Goal: Find specific page/section: Find specific page/section

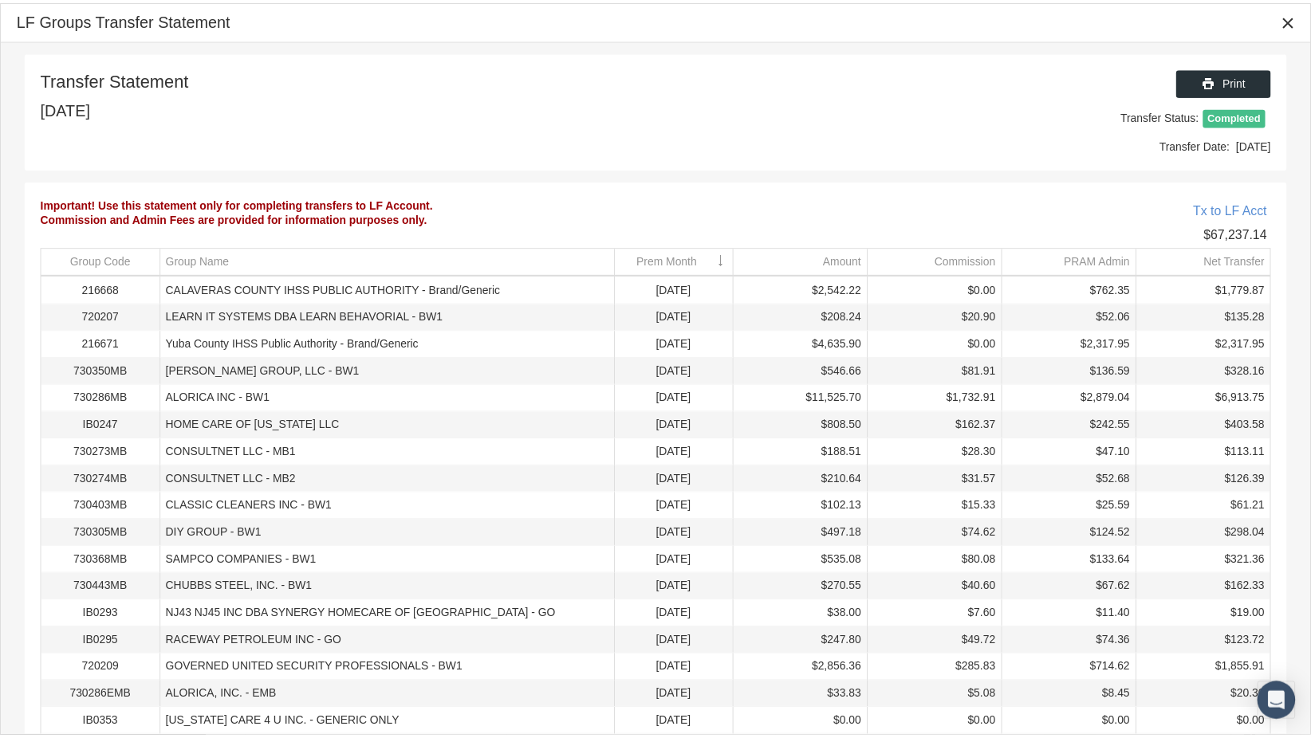
scroll to position [87, 0]
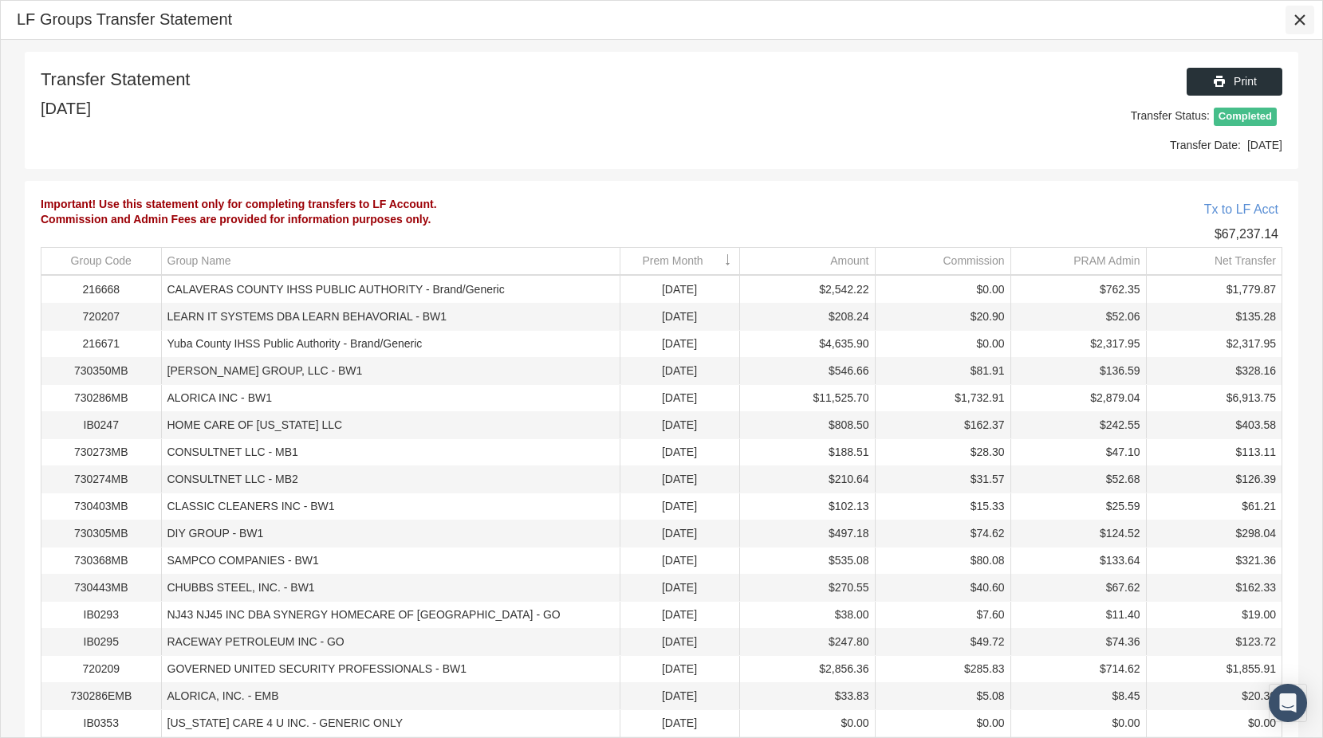
click at [1302, 20] on icon "Close" at bounding box center [1300, 20] width 14 height 14
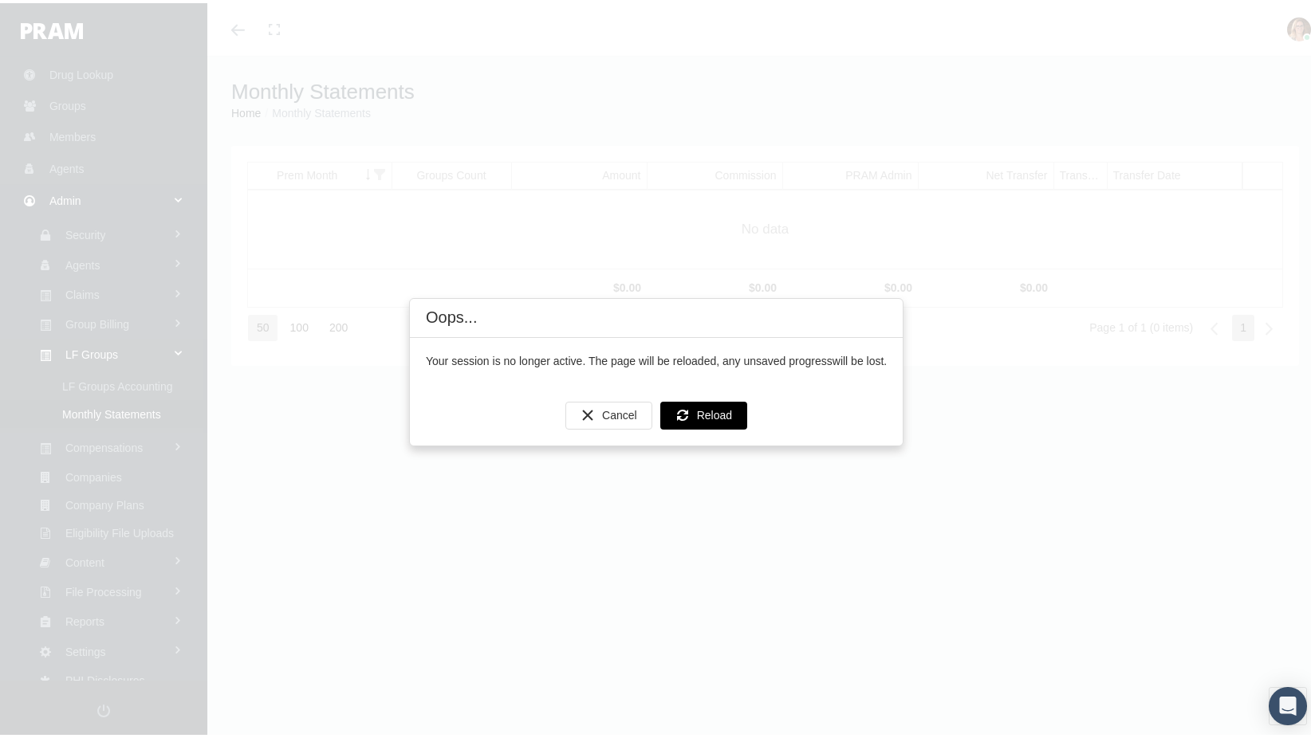
click at [708, 403] on div "Reload" at bounding box center [703, 412] width 85 height 26
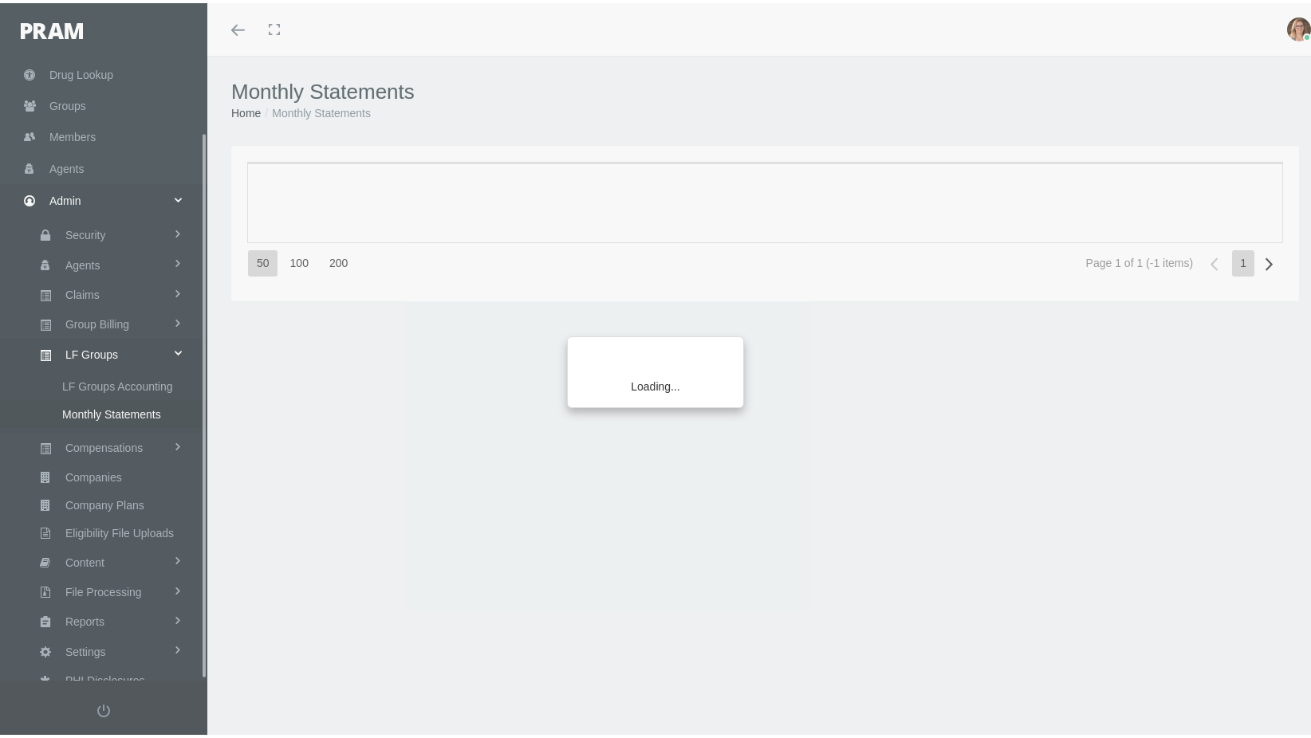
scroll to position [87, 0]
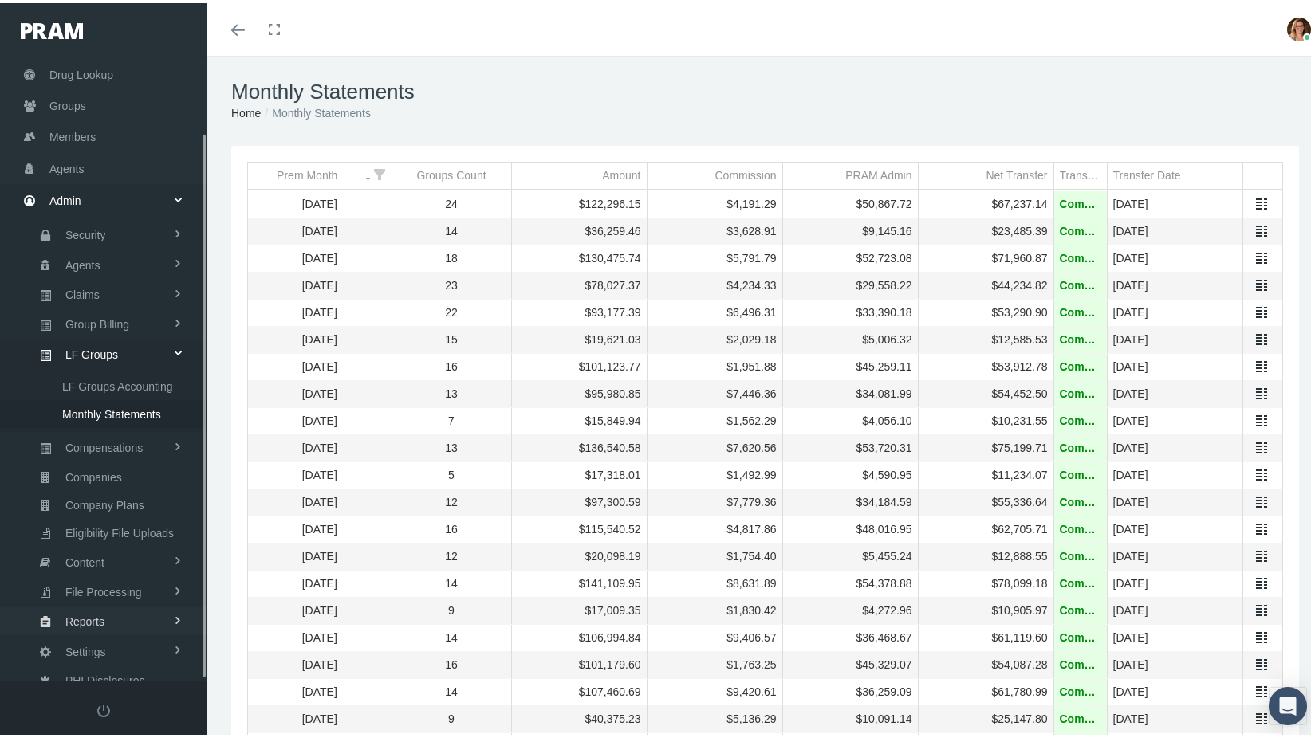
click at [167, 604] on link "Reports" at bounding box center [103, 618] width 207 height 28
click at [175, 314] on span at bounding box center [177, 320] width 11 height 27
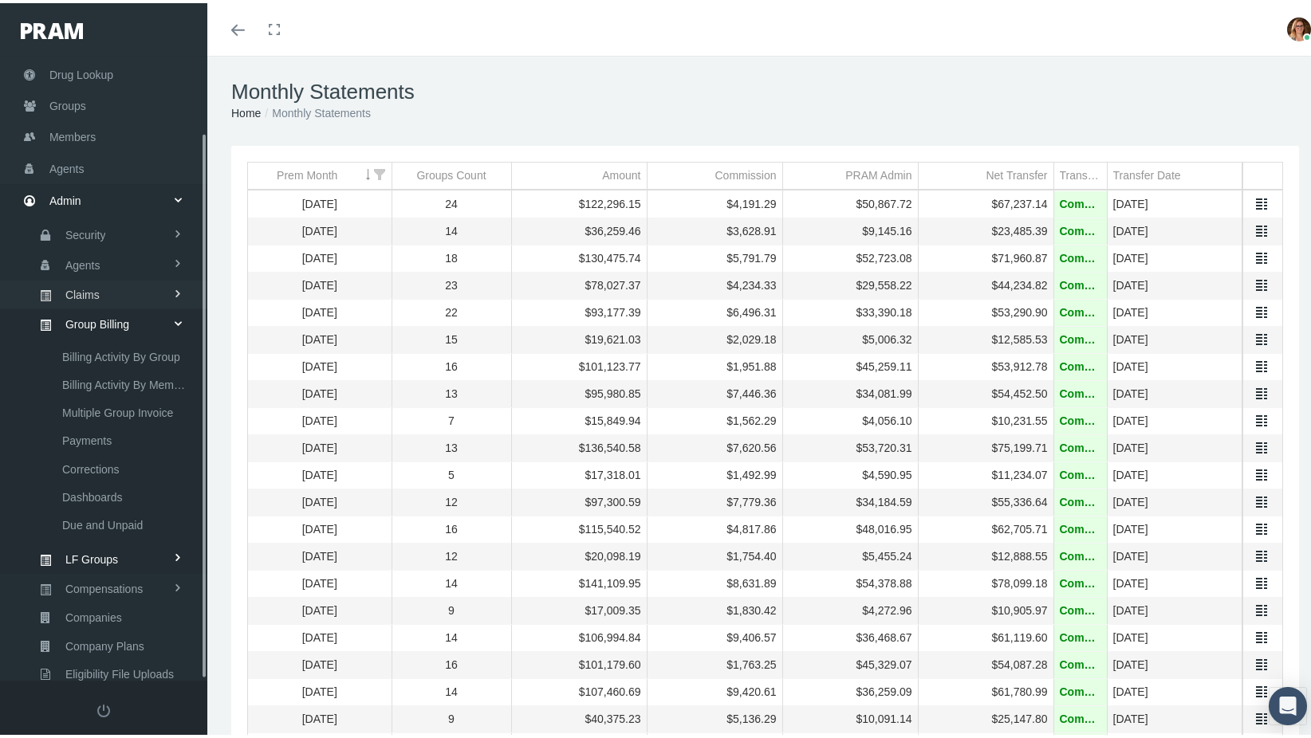
click at [173, 285] on span at bounding box center [177, 290] width 11 height 27
click at [179, 285] on span at bounding box center [177, 290] width 27 height 11
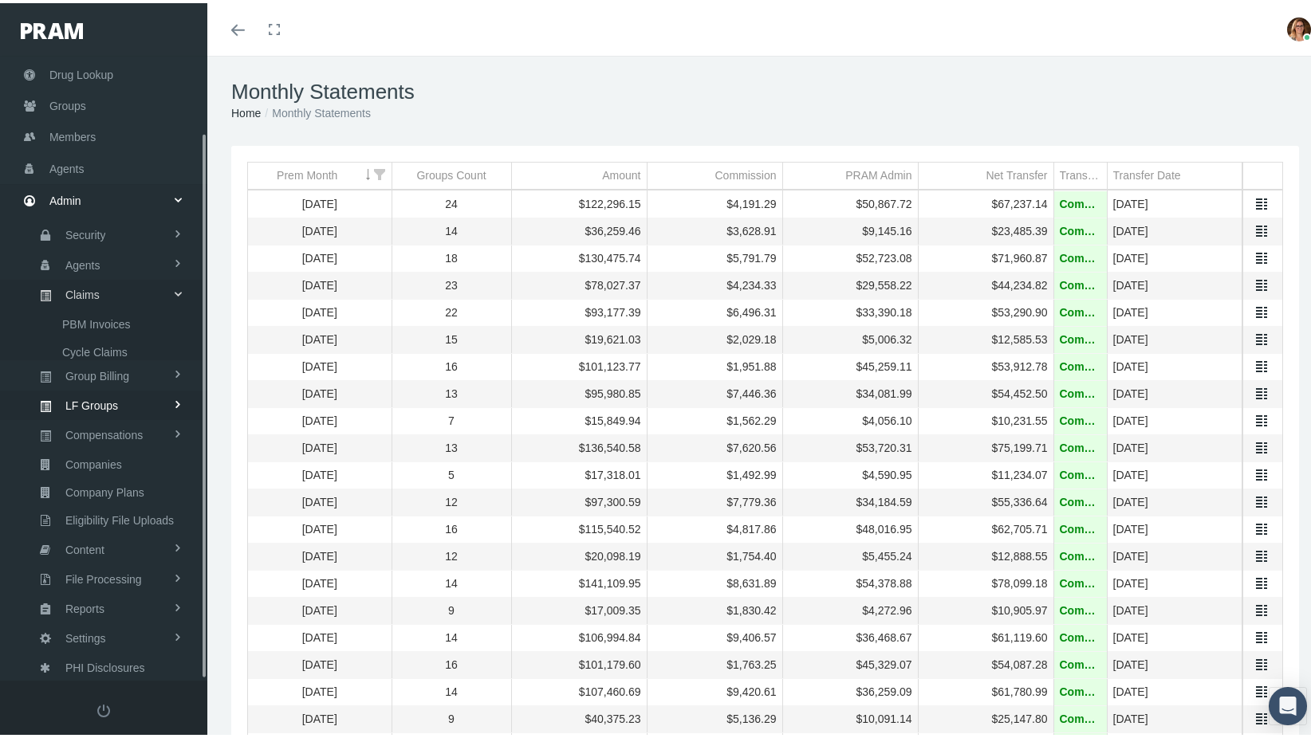
scroll to position [24, 0]
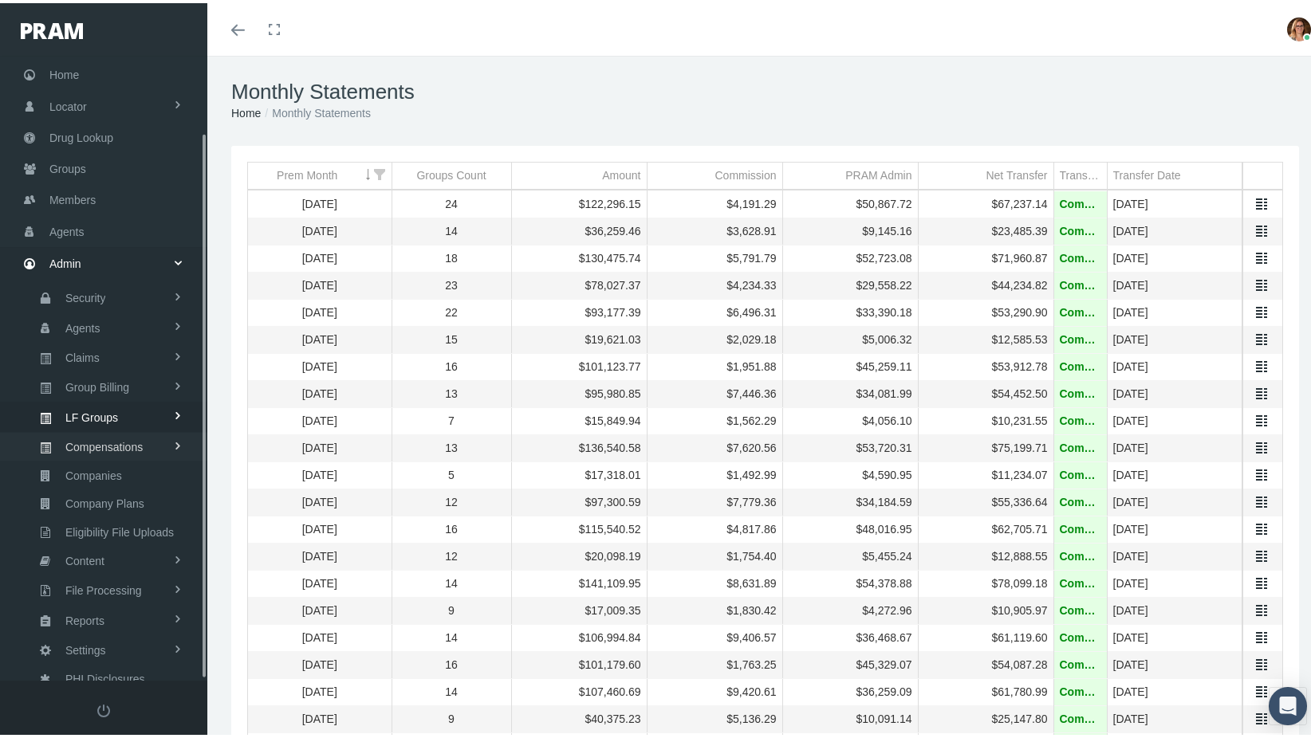
click at [177, 431] on span at bounding box center [177, 443] width 11 height 27
click at [177, 438] on span at bounding box center [177, 443] width 27 height 11
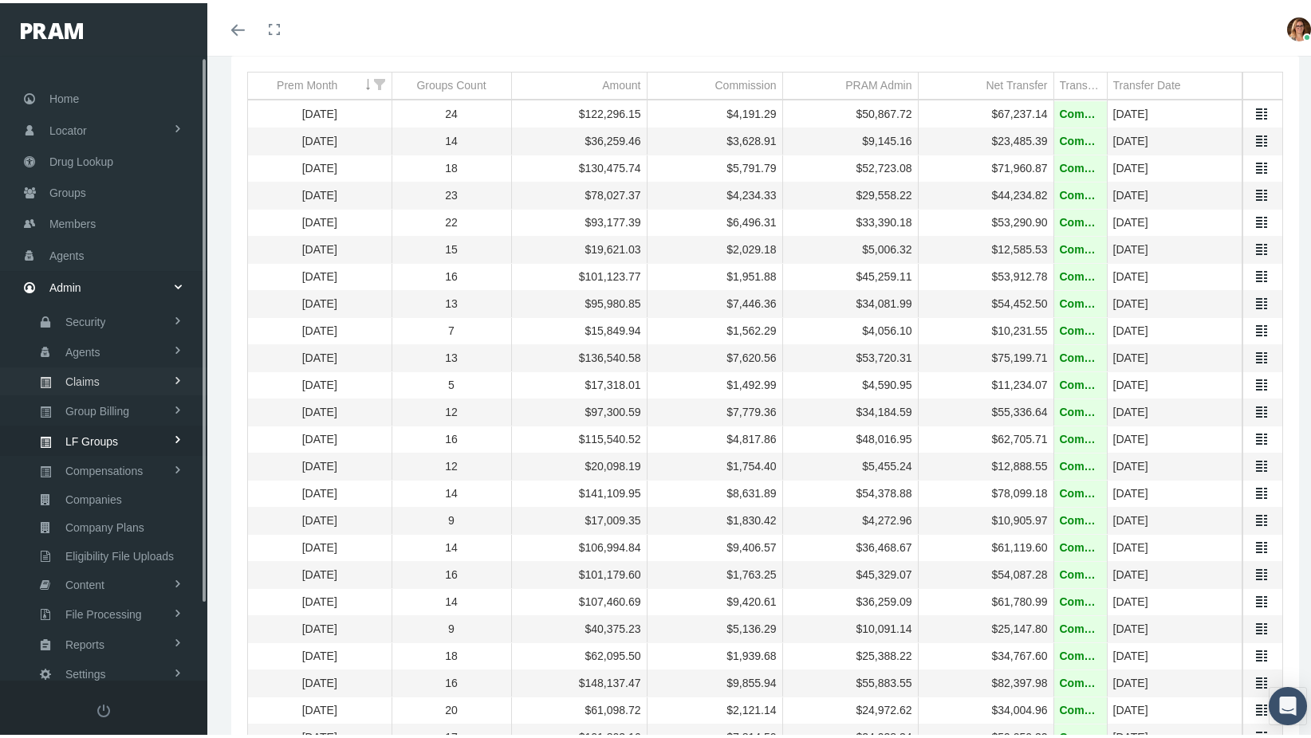
scroll to position [0, 0]
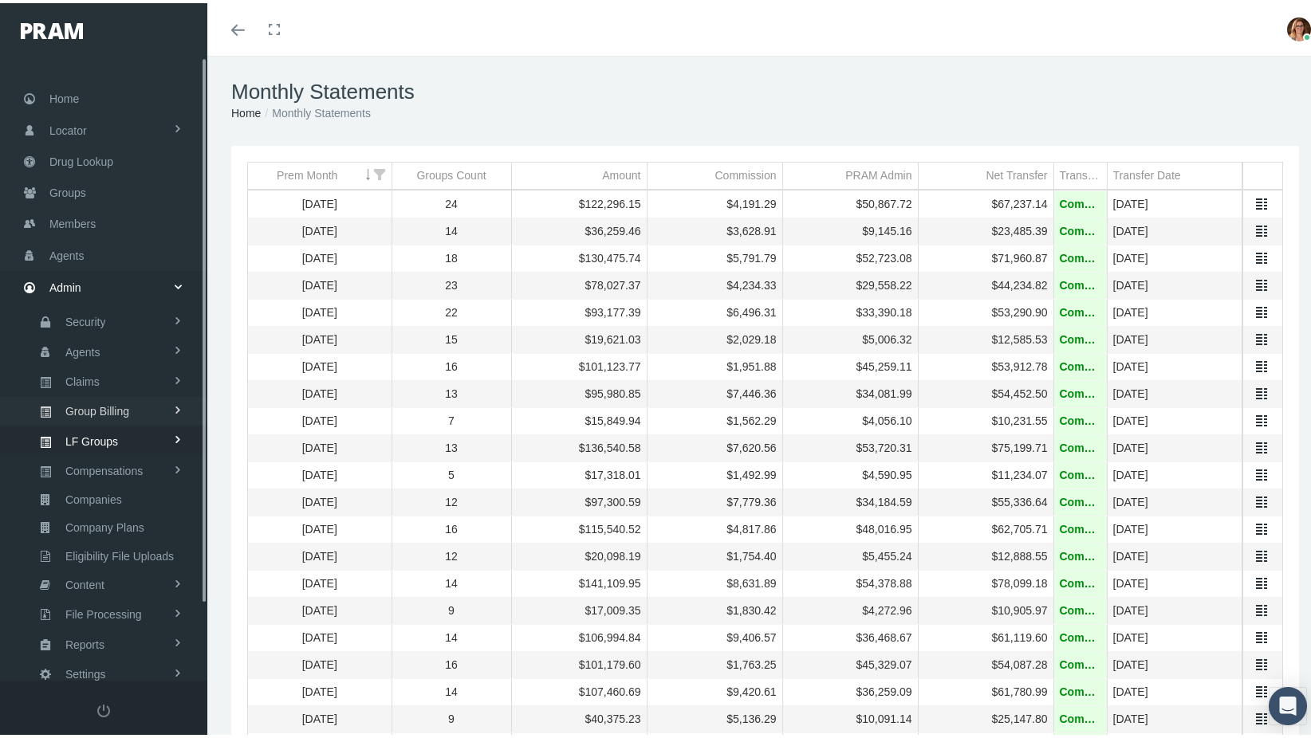
click at [175, 397] on span at bounding box center [177, 407] width 11 height 27
click at [76, 568] on span "Dashboards" at bounding box center [92, 581] width 61 height 27
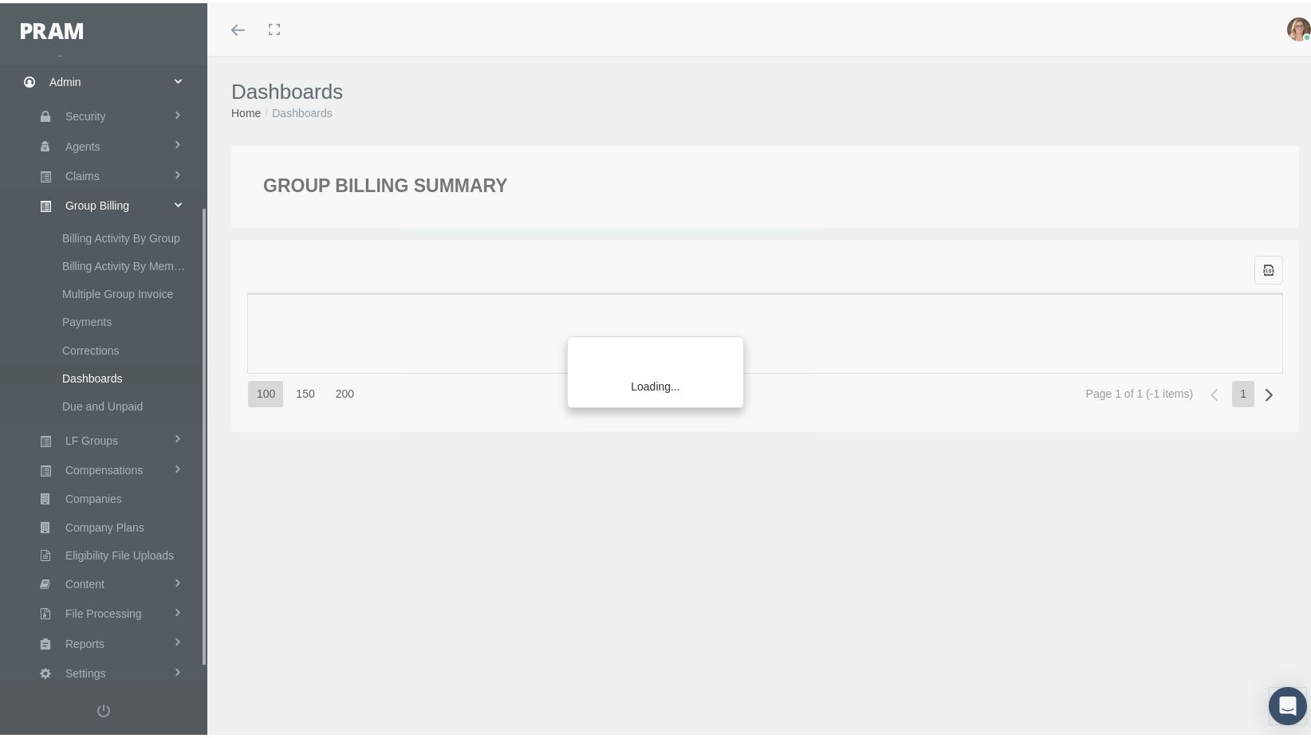
scroll to position [223, 0]
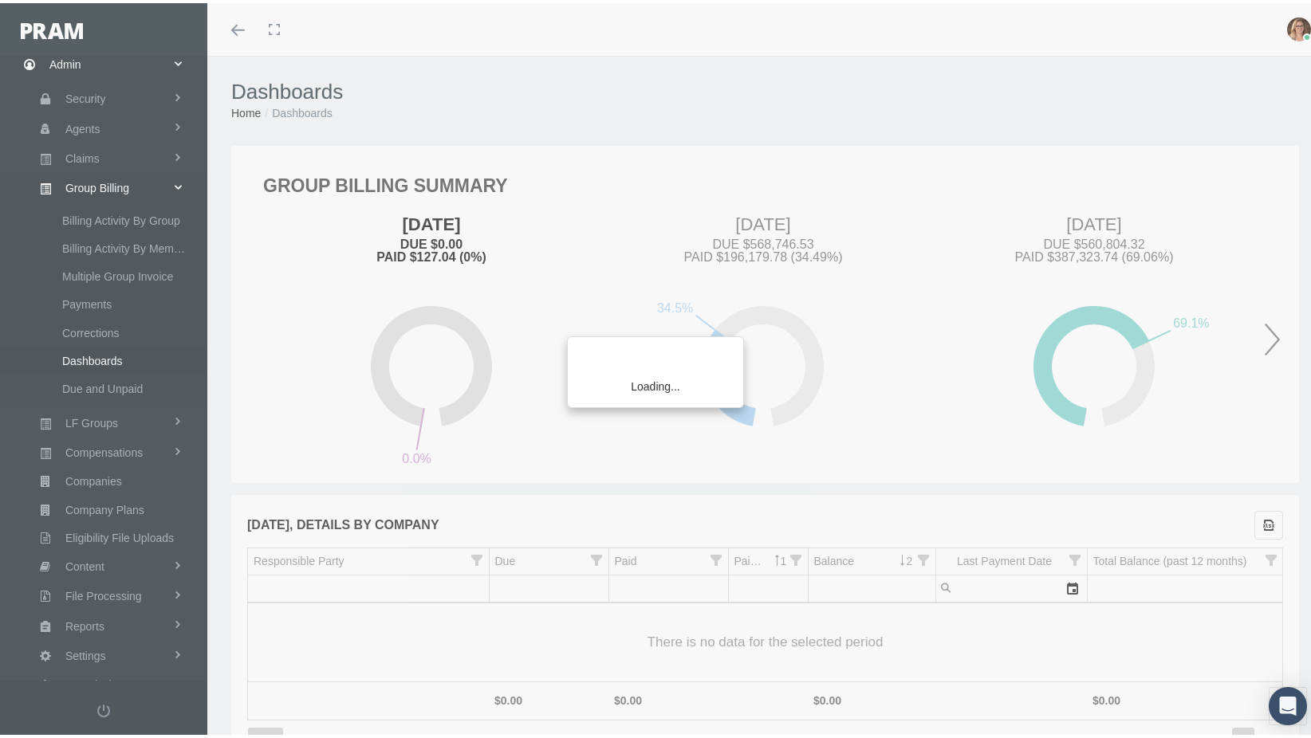
click at [179, 427] on div "Loading..." at bounding box center [655, 369] width 1311 height 738
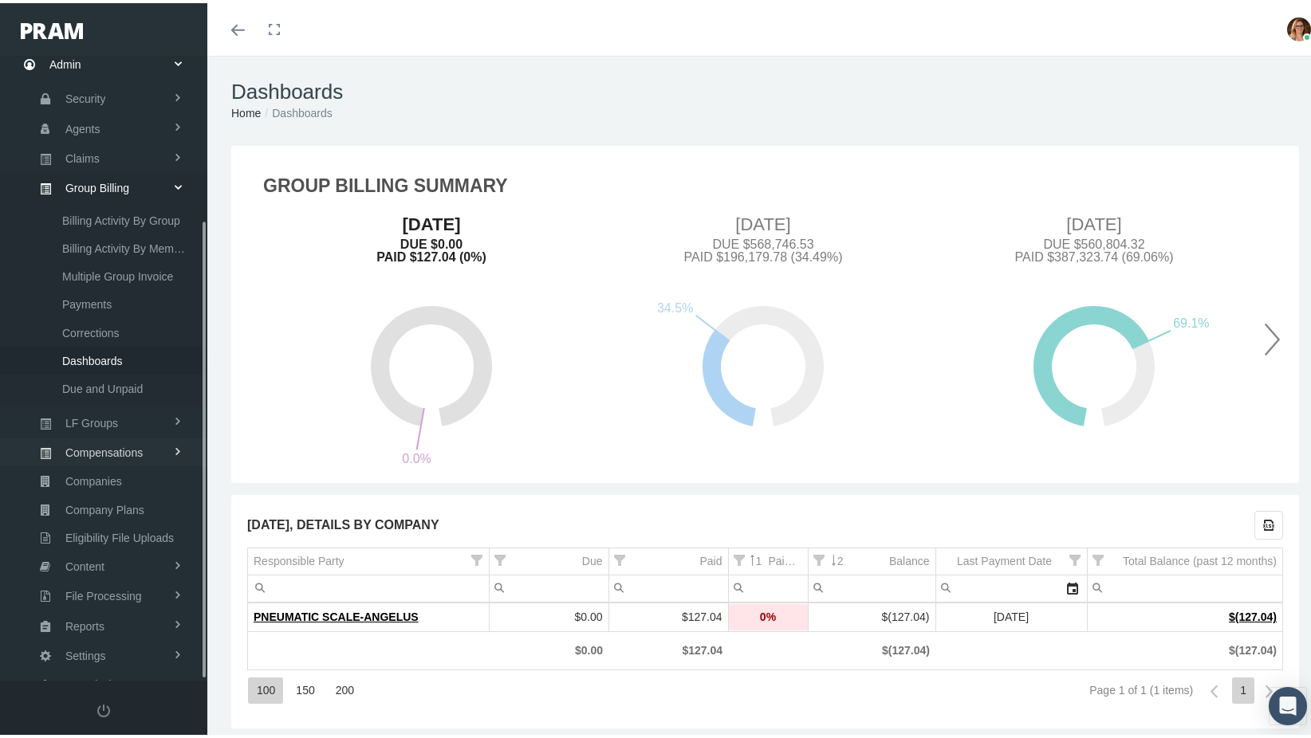
click at [175, 435] on span at bounding box center [177, 448] width 11 height 27
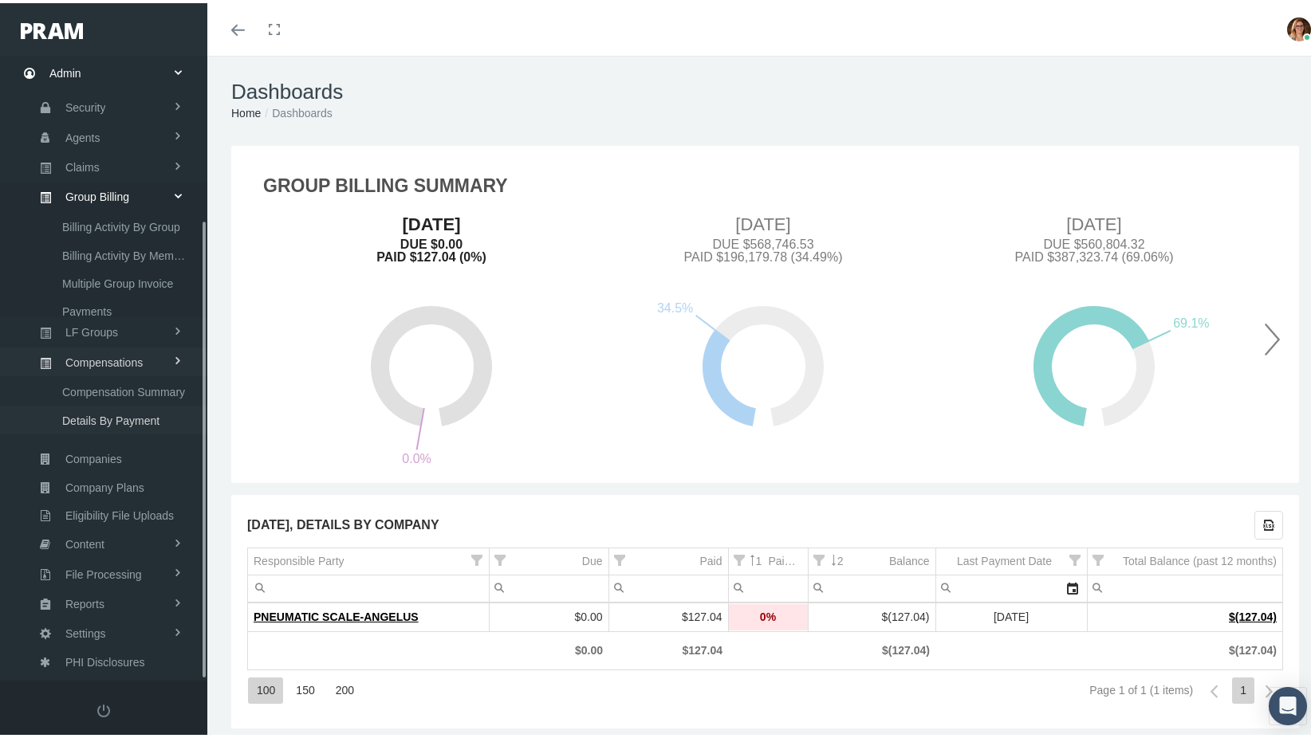
scroll to position [169, 0]
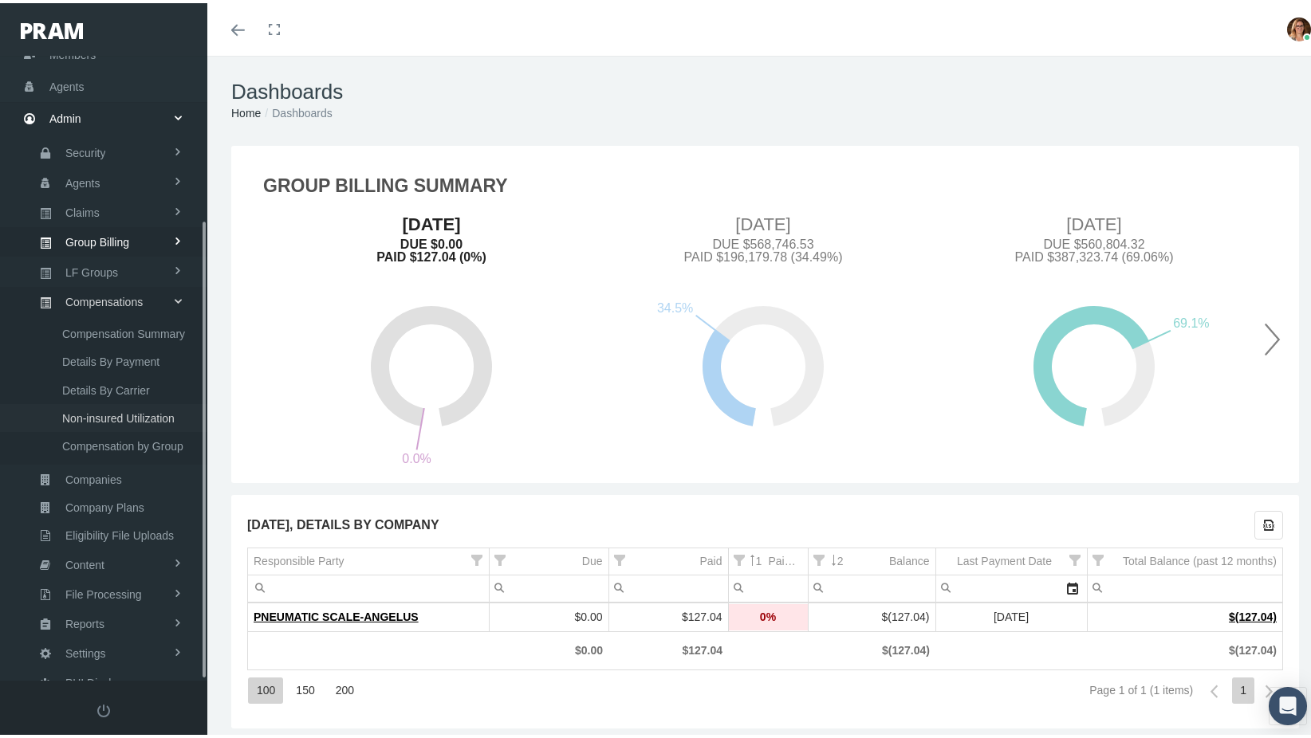
click at [132, 402] on span "Non-insured Utilization" at bounding box center [118, 415] width 112 height 27
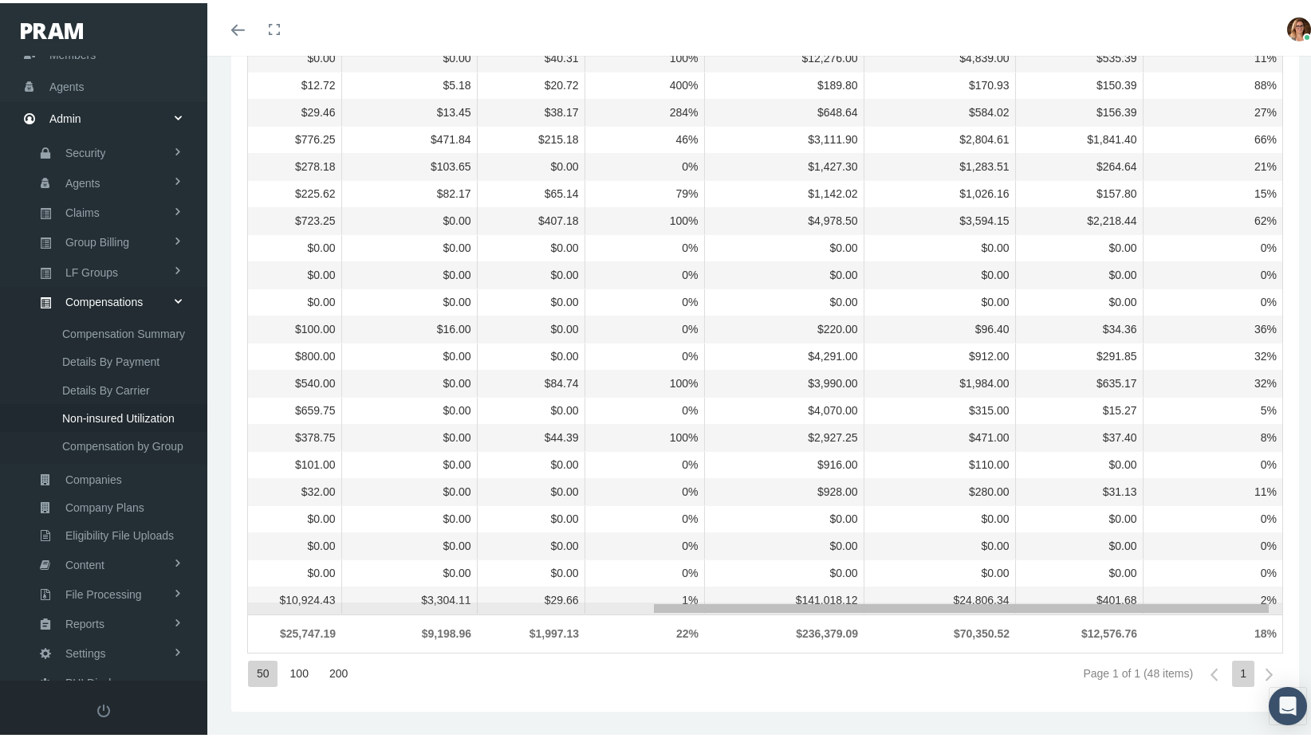
drag, startPoint x: 819, startPoint y: 608, endPoint x: 1320, endPoint y: 592, distance: 501.0
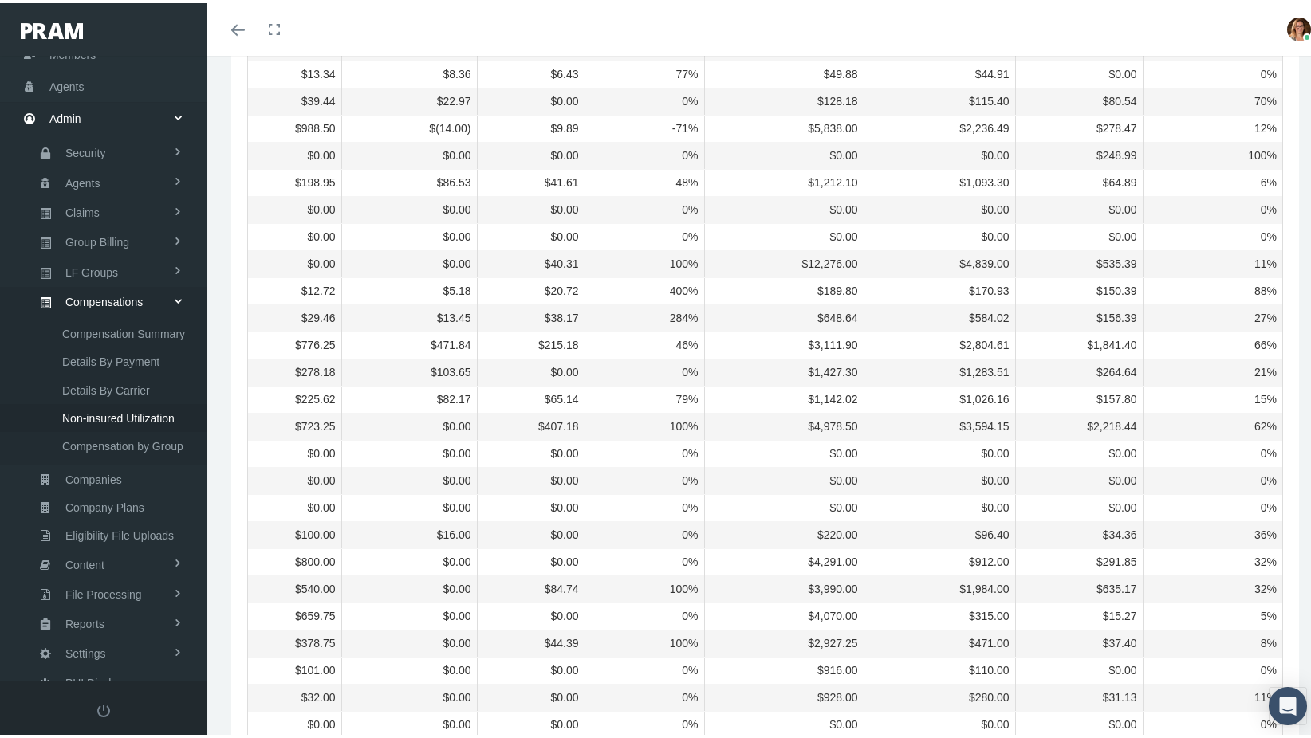
scroll to position [988, 0]
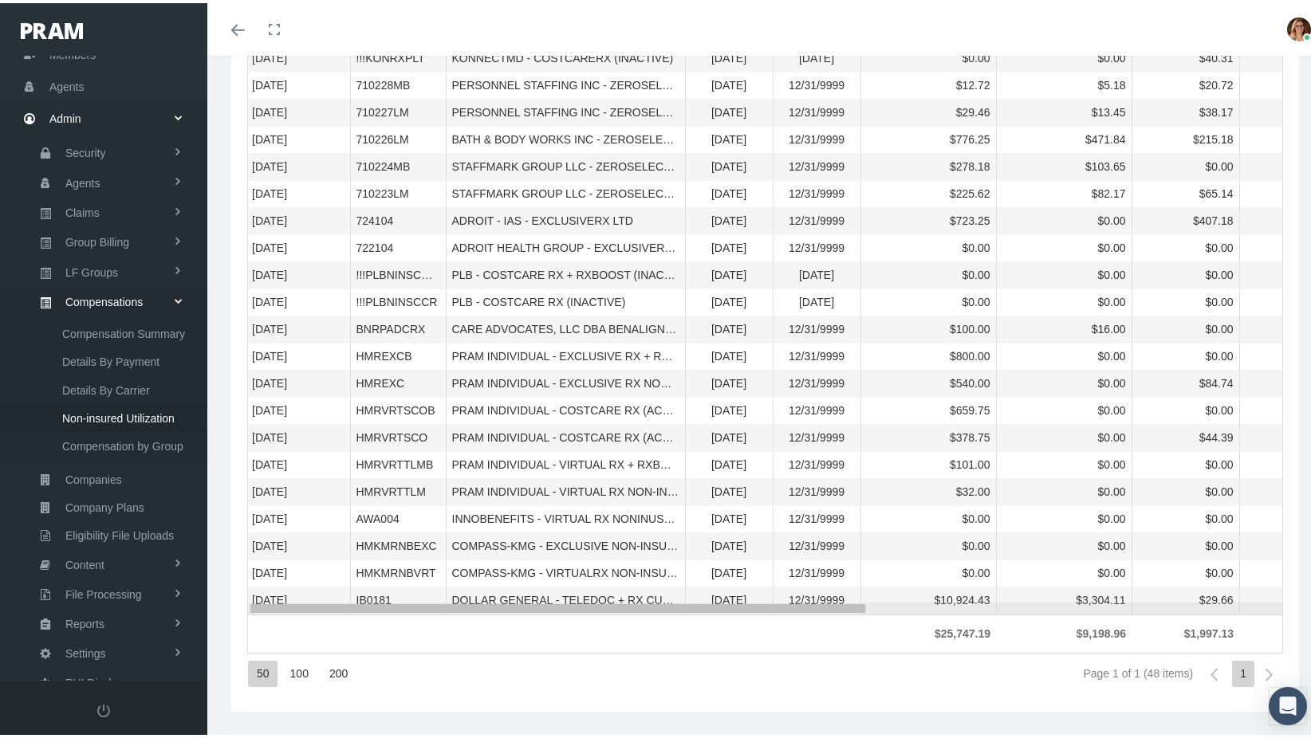
drag, startPoint x: 689, startPoint y: 606, endPoint x: 277, endPoint y: 651, distance: 414.8
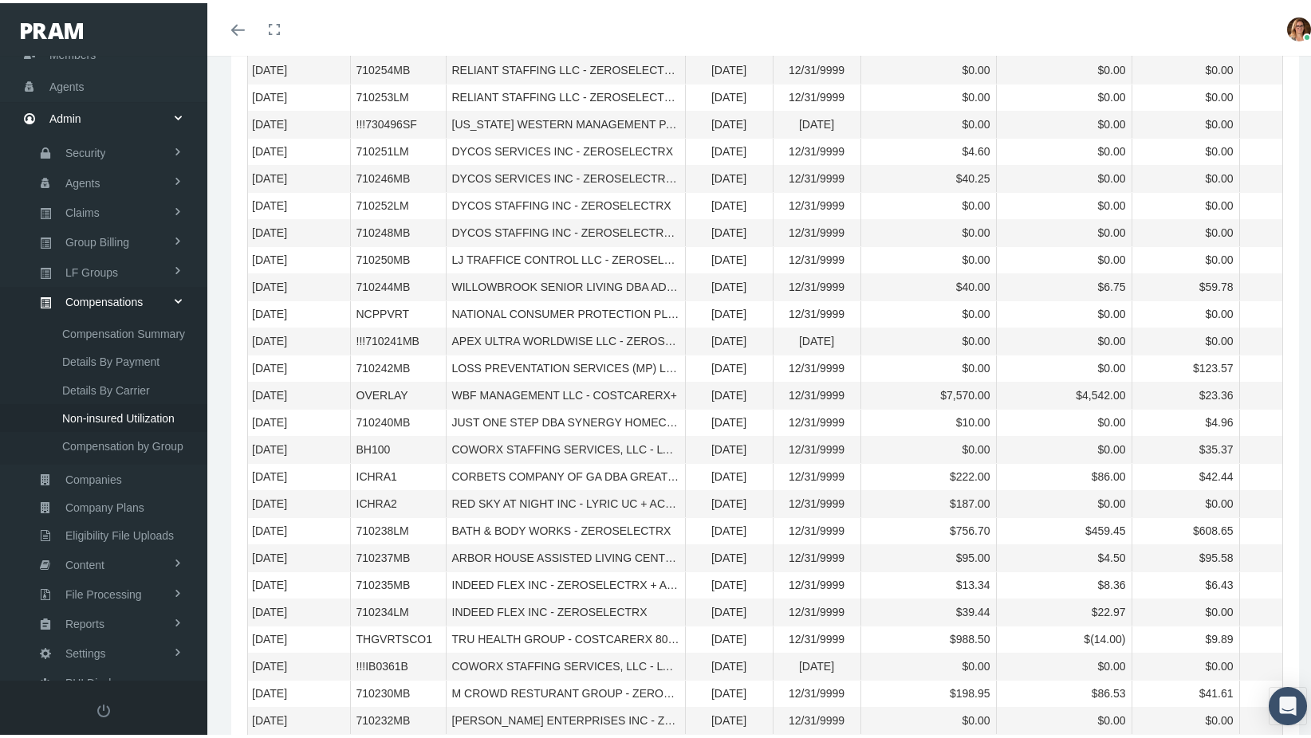
click at [750, 530] on td "01/01/2025" at bounding box center [729, 528] width 88 height 27
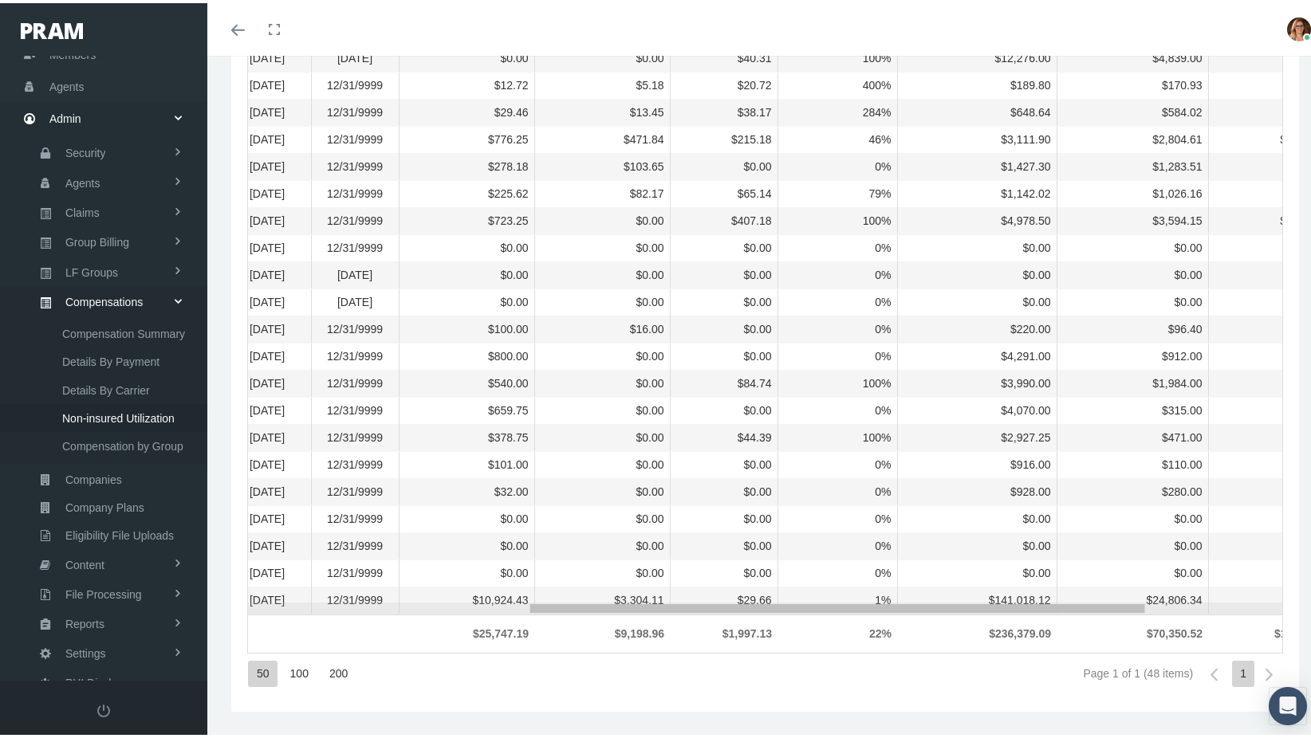
drag, startPoint x: 756, startPoint y: 607, endPoint x: 1041, endPoint y: 561, distance: 289.2
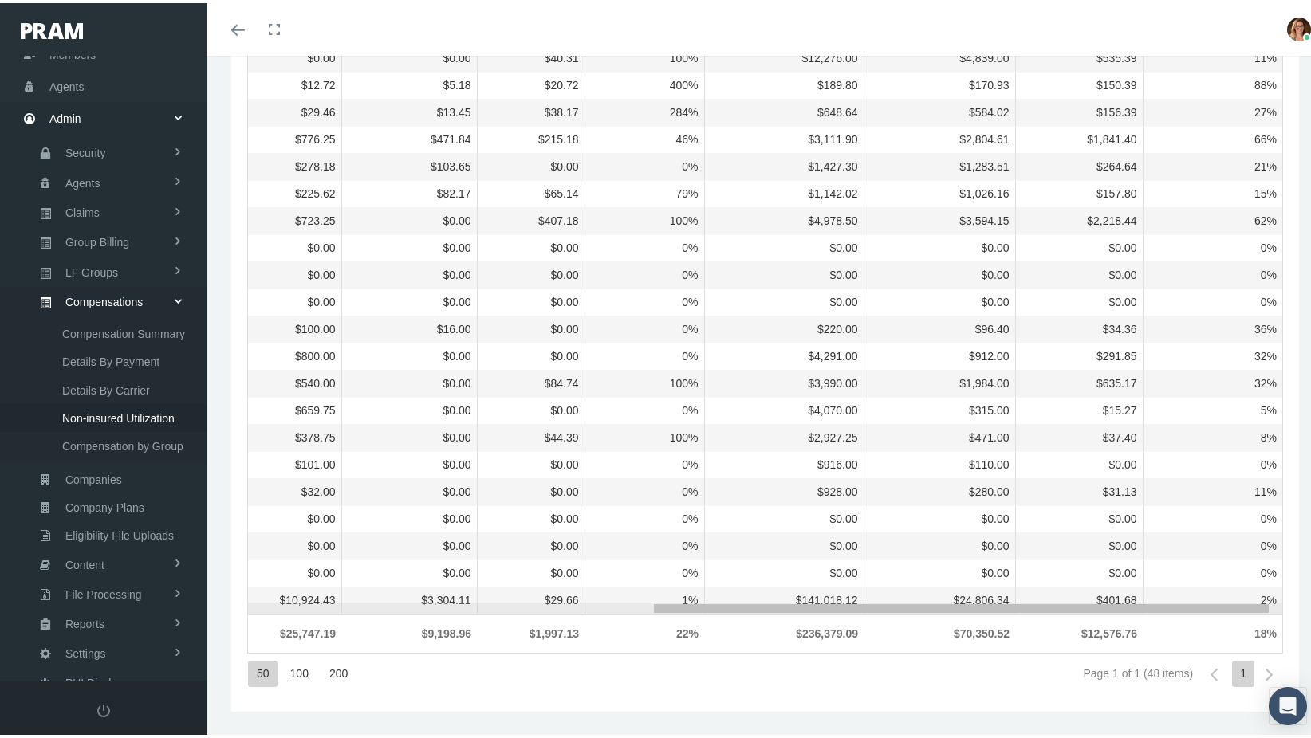
drag, startPoint x: 828, startPoint y: 606, endPoint x: 1156, endPoint y: 560, distance: 331.8
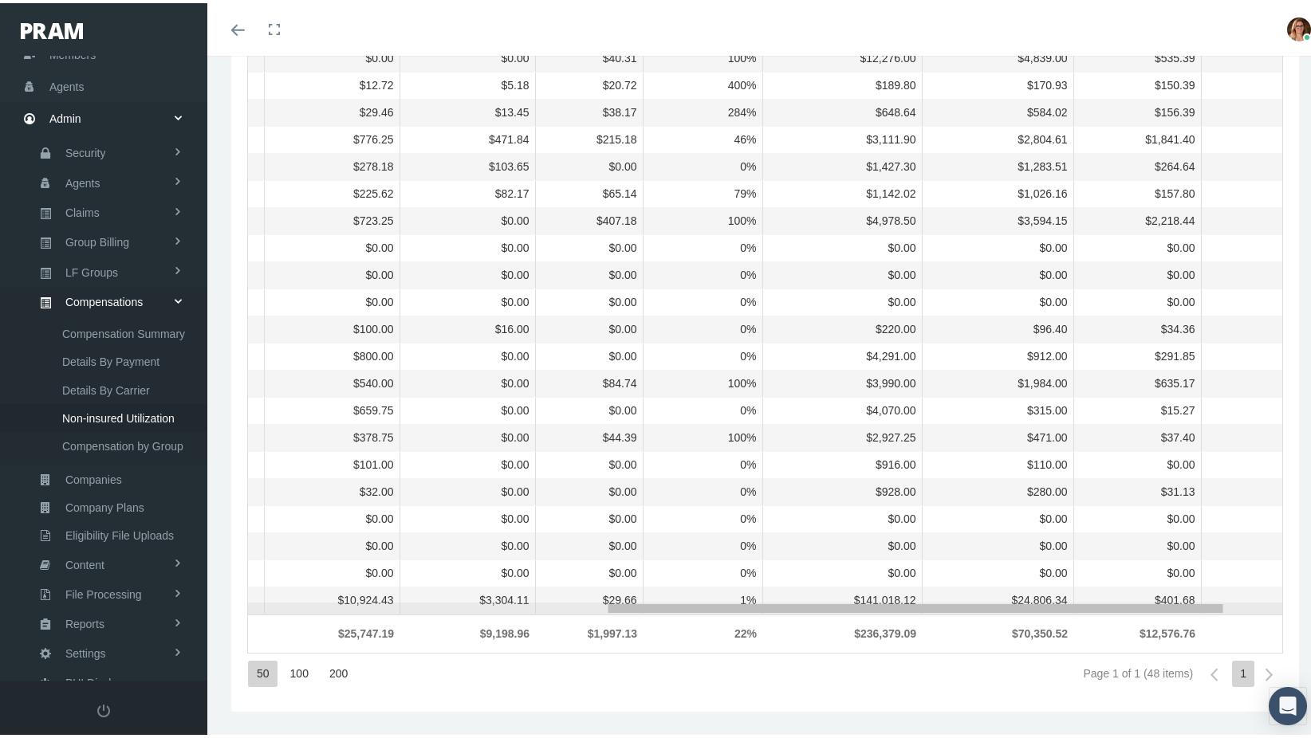
scroll to position [0, 526]
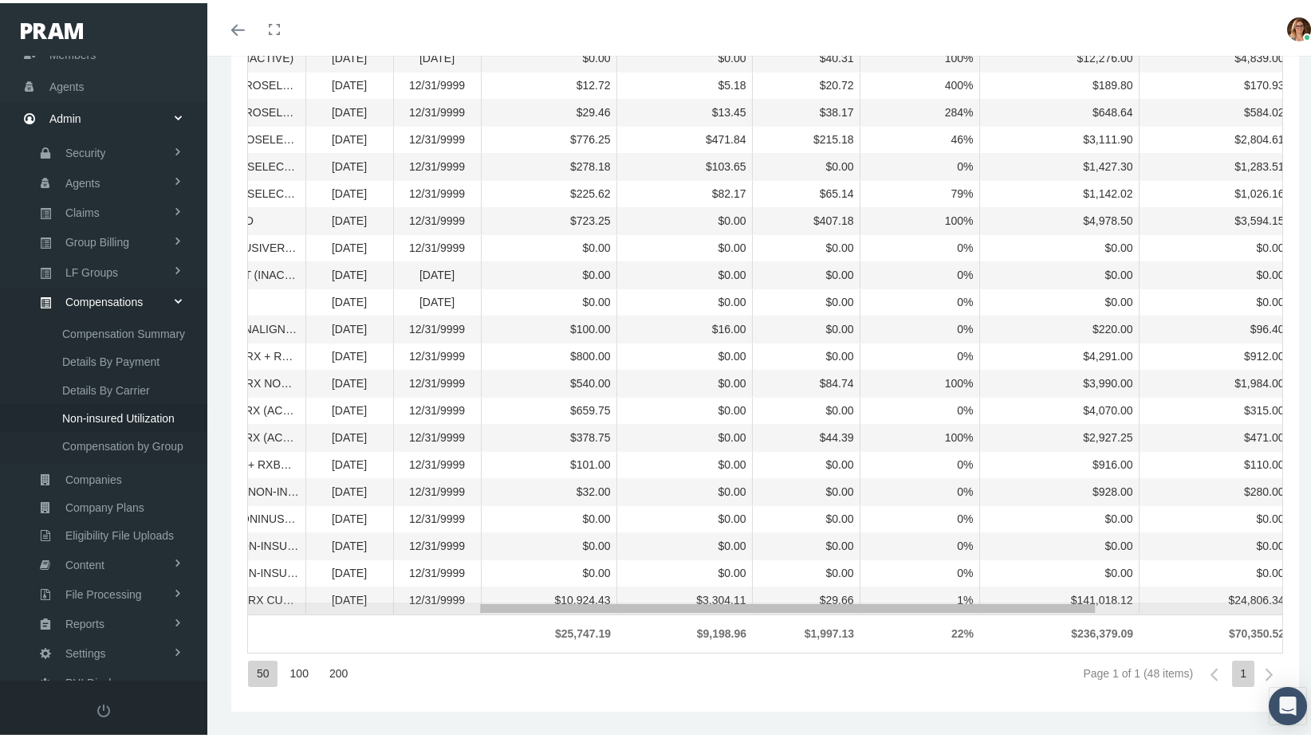
drag, startPoint x: 872, startPoint y: 608, endPoint x: 690, endPoint y: 640, distance: 184.6
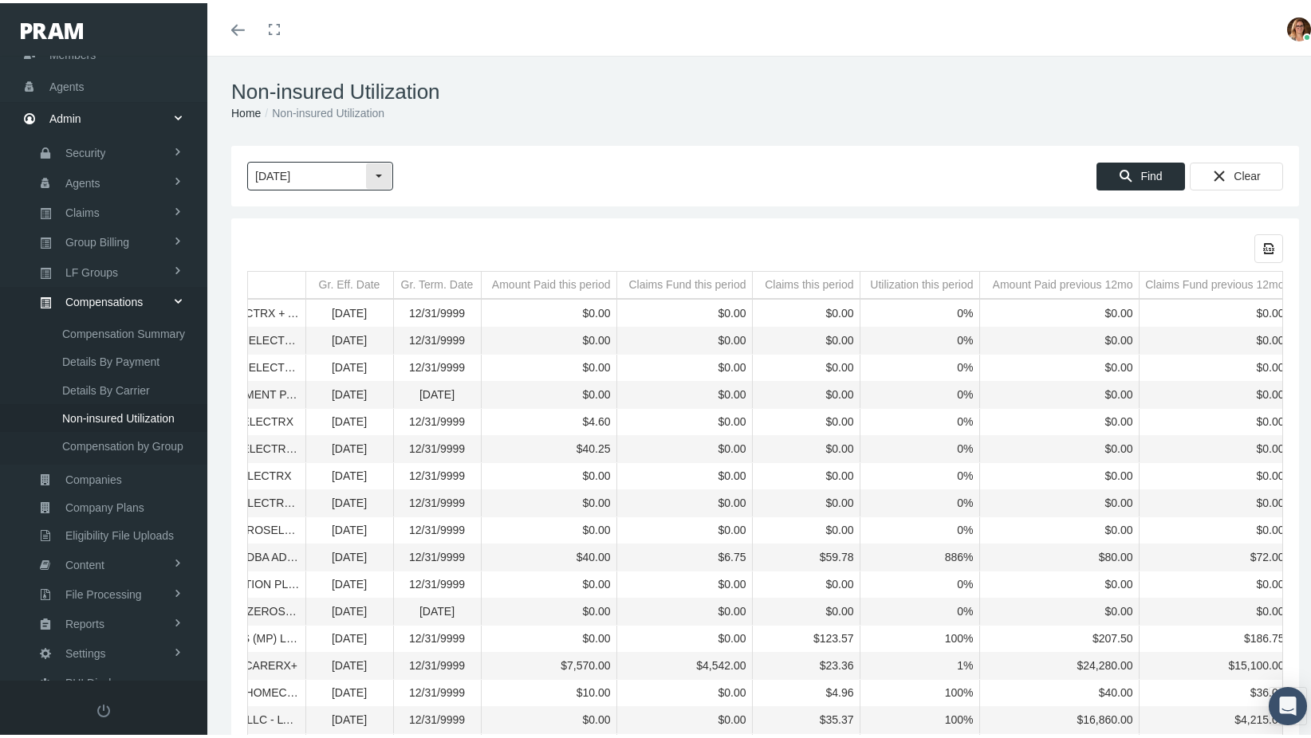
click at [385, 167] on div "Select" at bounding box center [379, 173] width 26 height 26
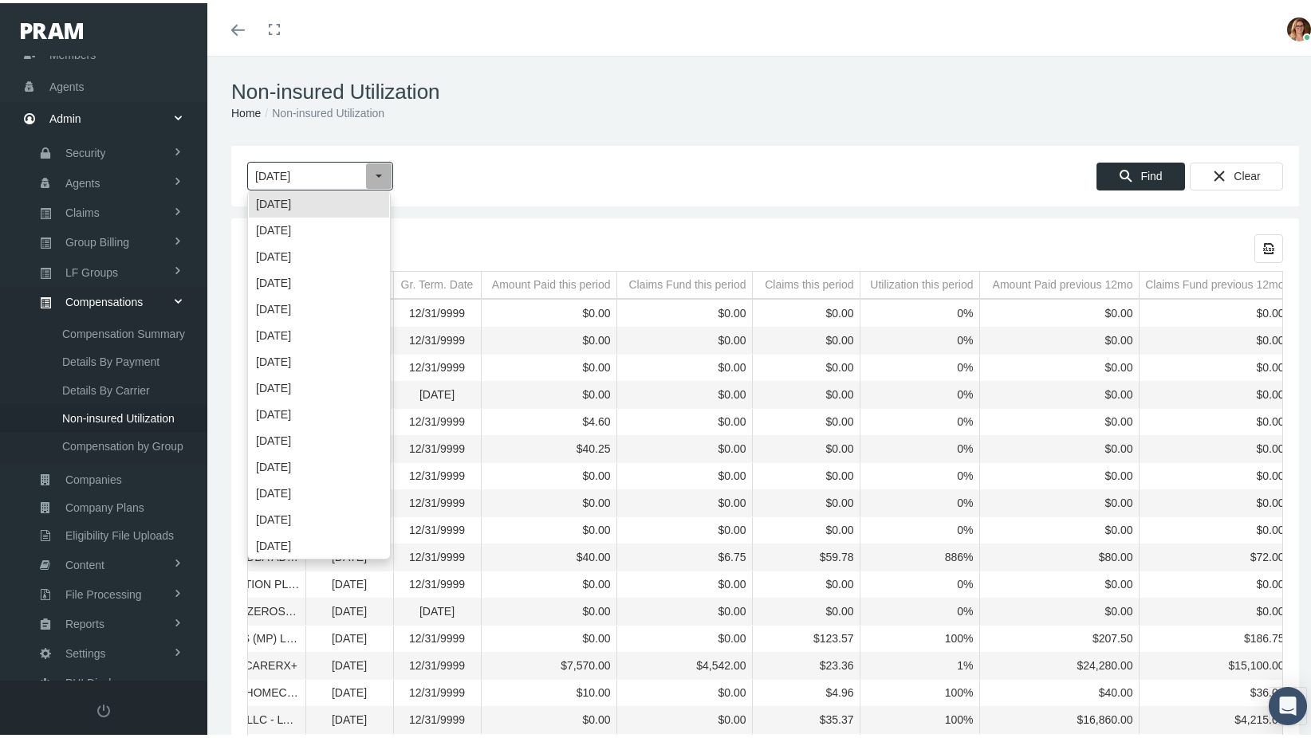
click at [385, 167] on div "Select" at bounding box center [379, 173] width 26 height 26
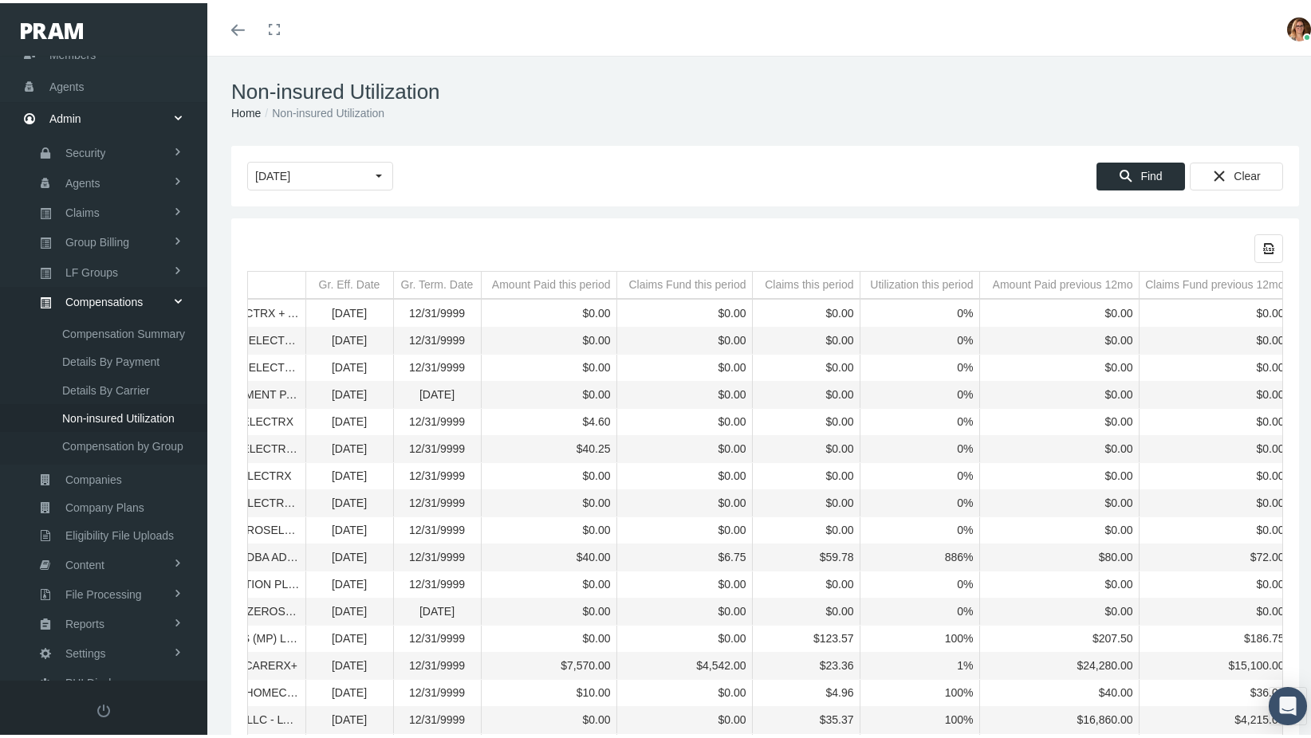
click at [538, 170] on div at bounding box center [618, 173] width 444 height 29
click at [173, 293] on span at bounding box center [177, 298] width 27 height 11
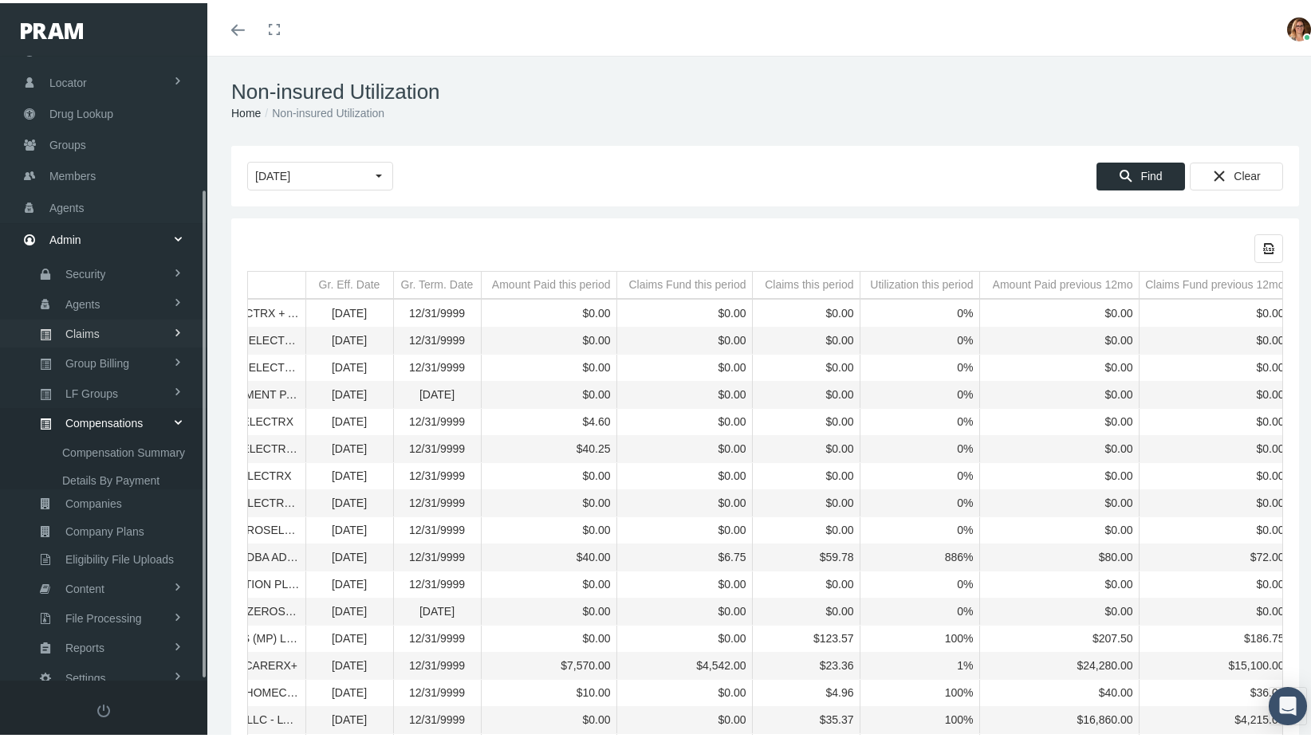
scroll to position [24, 0]
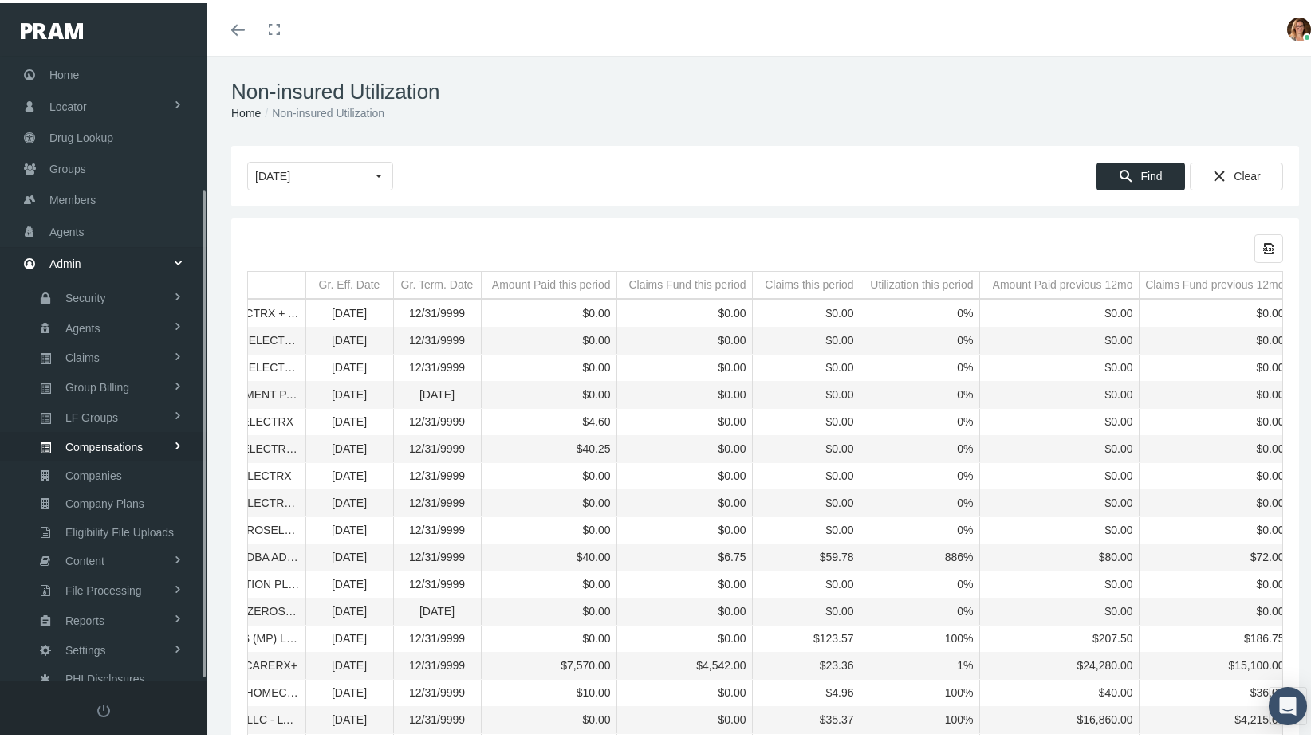
click at [179, 258] on span at bounding box center [178, 259] width 30 height 11
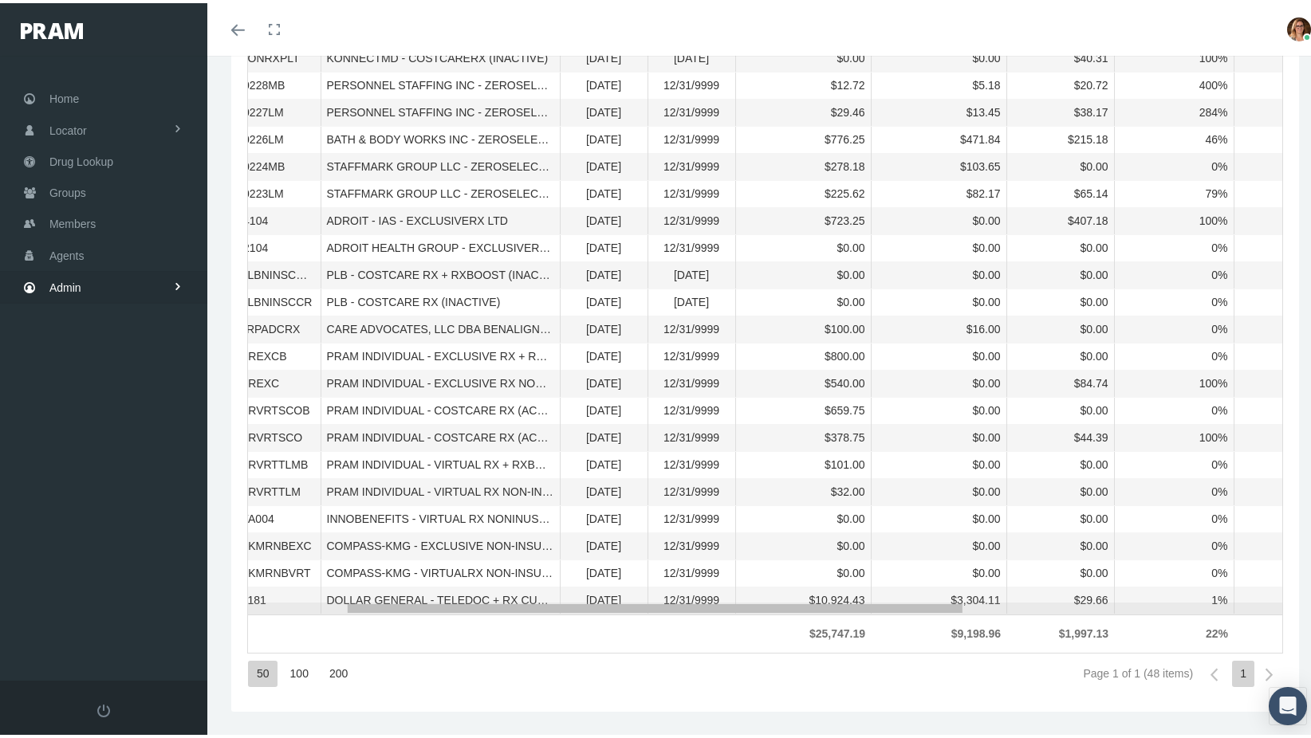
scroll to position [0, 46]
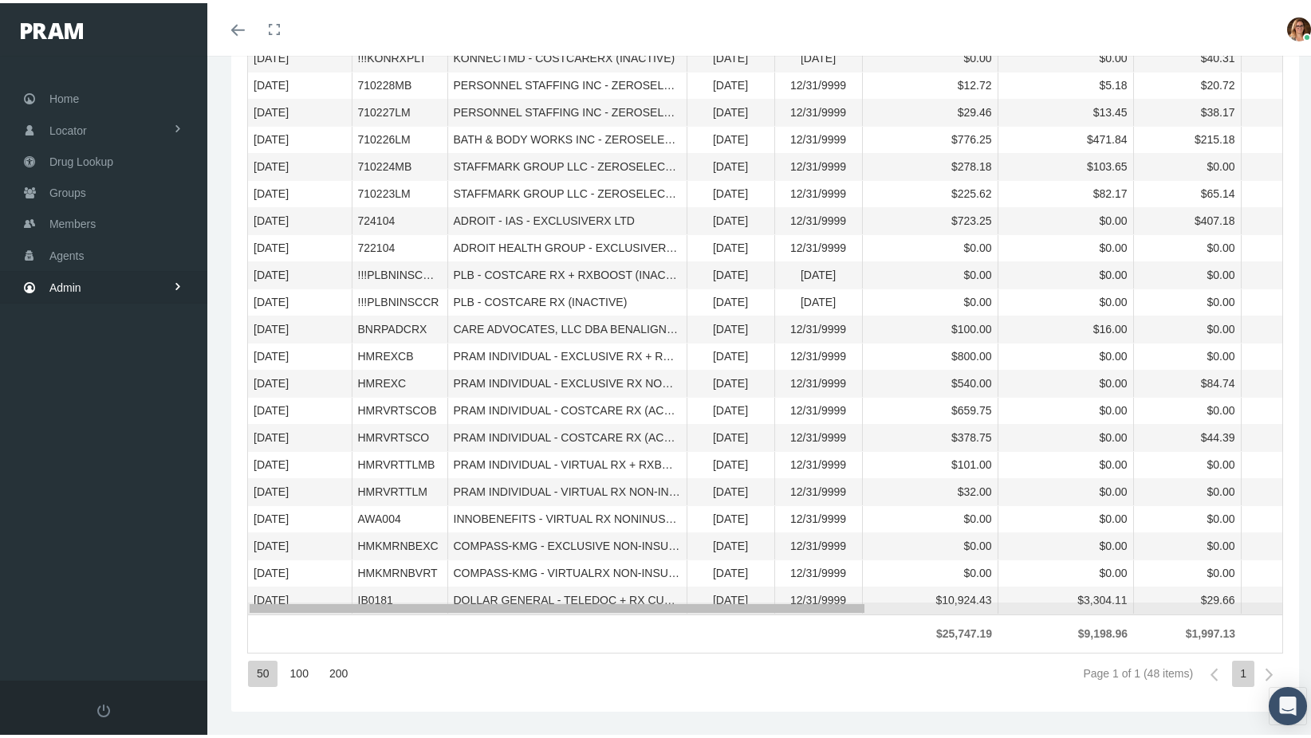
drag, startPoint x: 758, startPoint y: 605, endPoint x: 467, endPoint y: 659, distance: 295.1
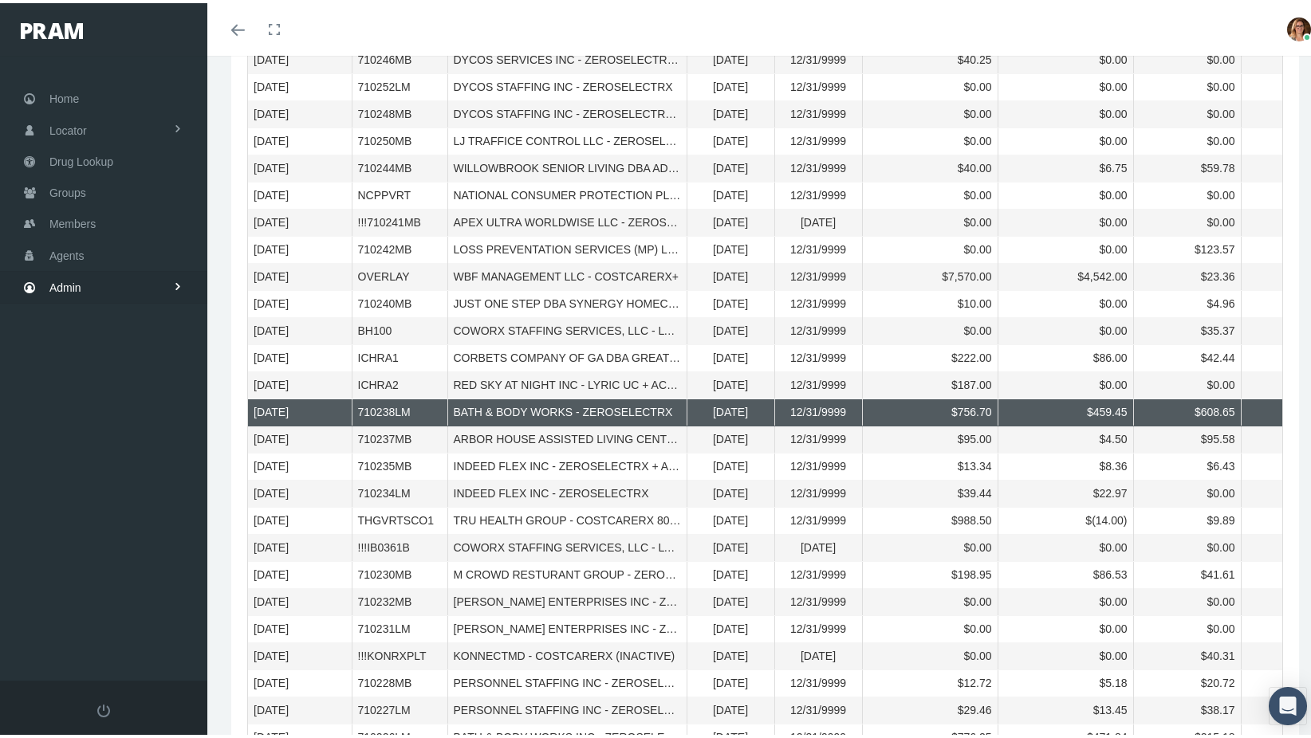
scroll to position [350, 0]
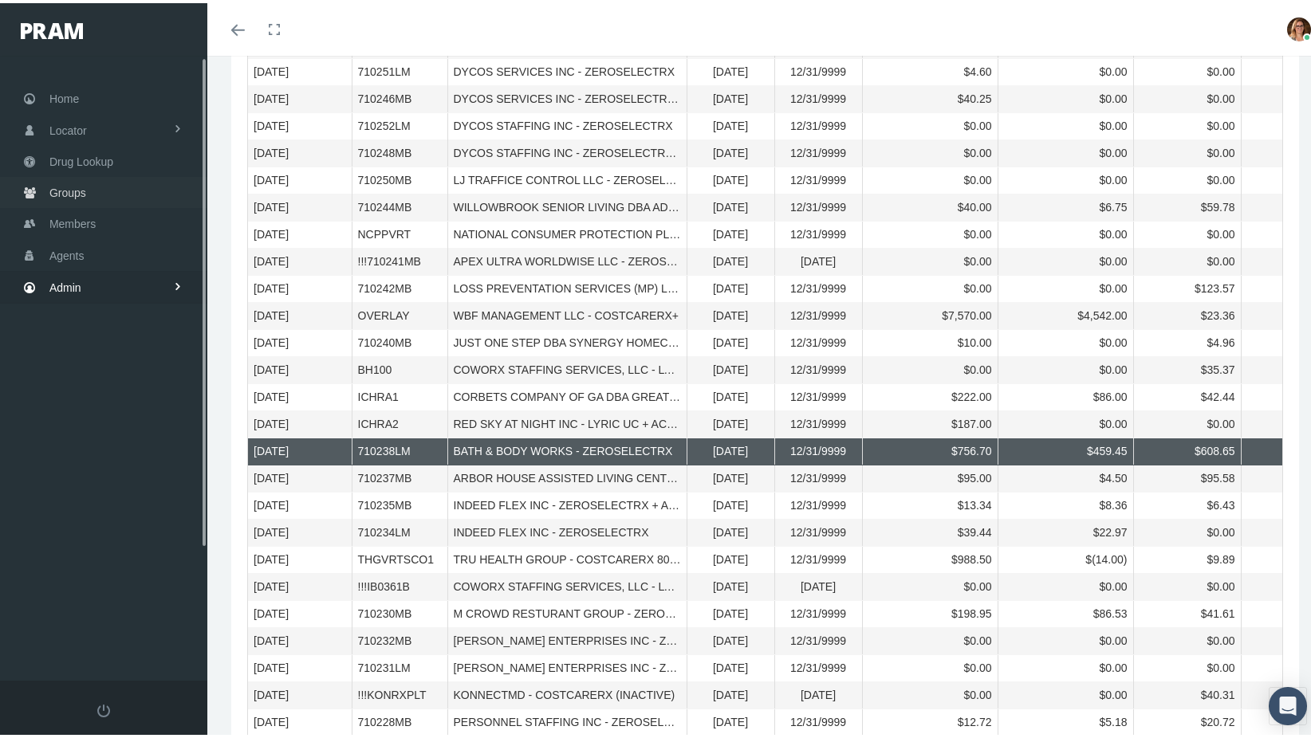
click at [68, 187] on span "Groups" at bounding box center [67, 190] width 37 height 30
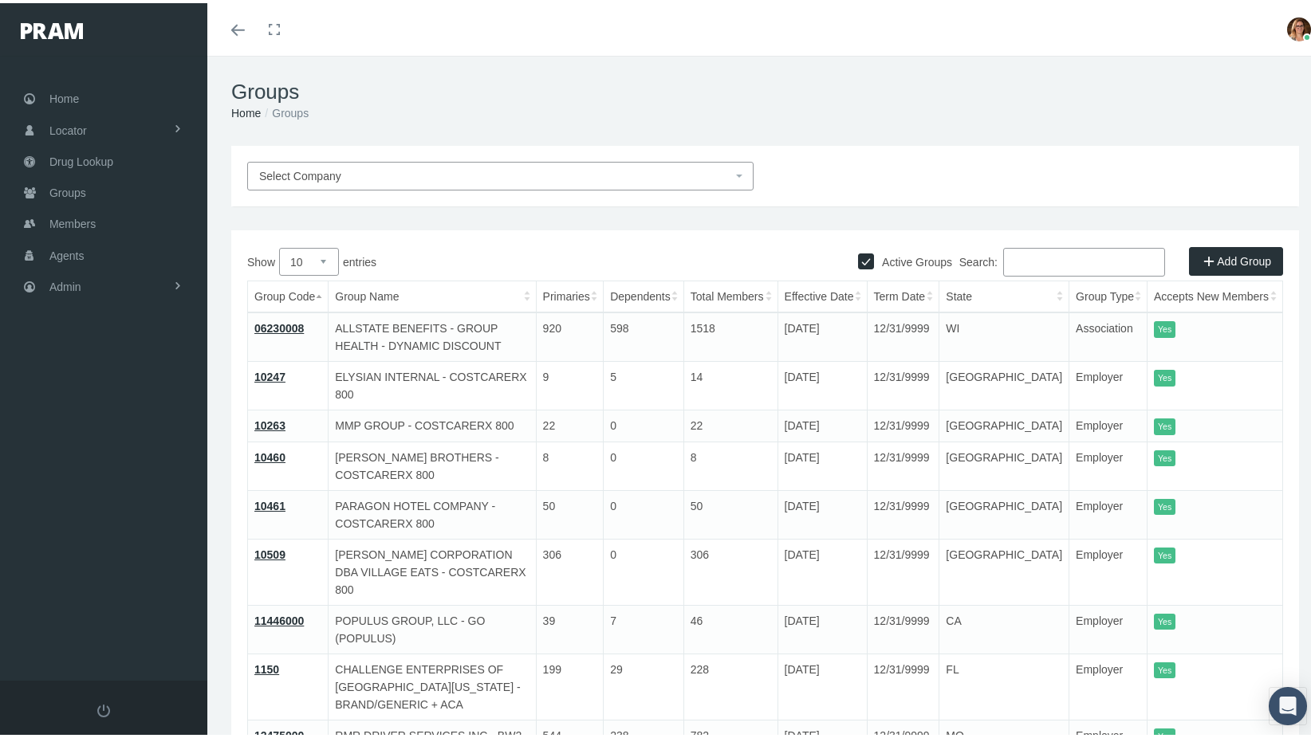
click at [1057, 251] on input "Search:" at bounding box center [1084, 259] width 162 height 29
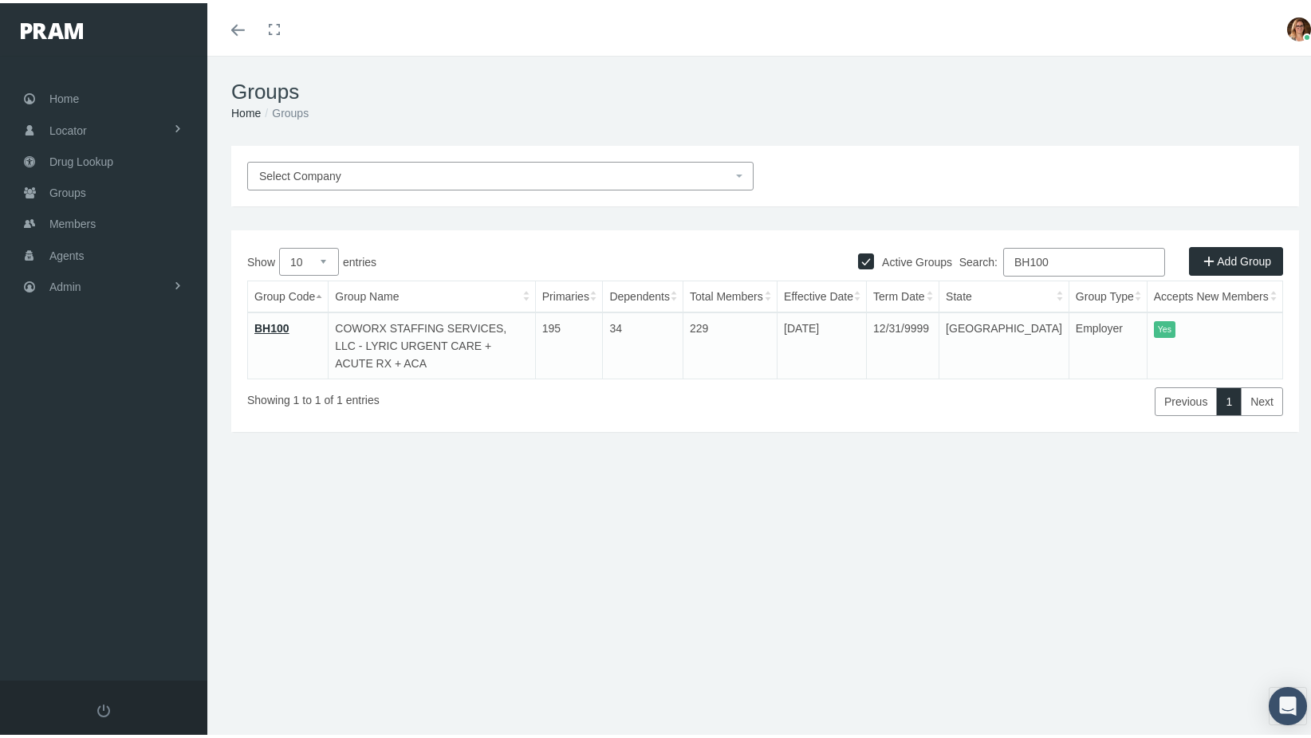
type input "BH100"
click at [279, 324] on link "BH100" at bounding box center [271, 325] width 35 height 13
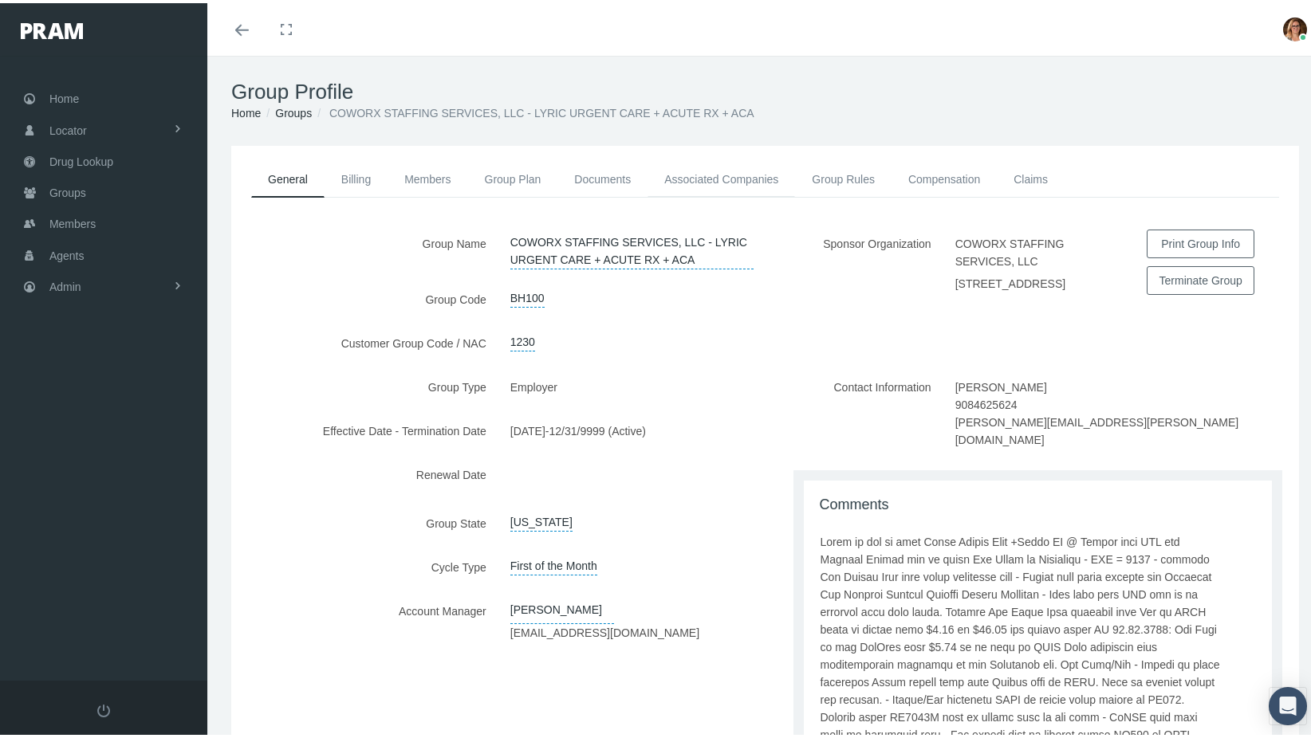
click at [728, 179] on link "Associated Companies" at bounding box center [721, 176] width 148 height 35
